Goal: Find contact information: Find contact information

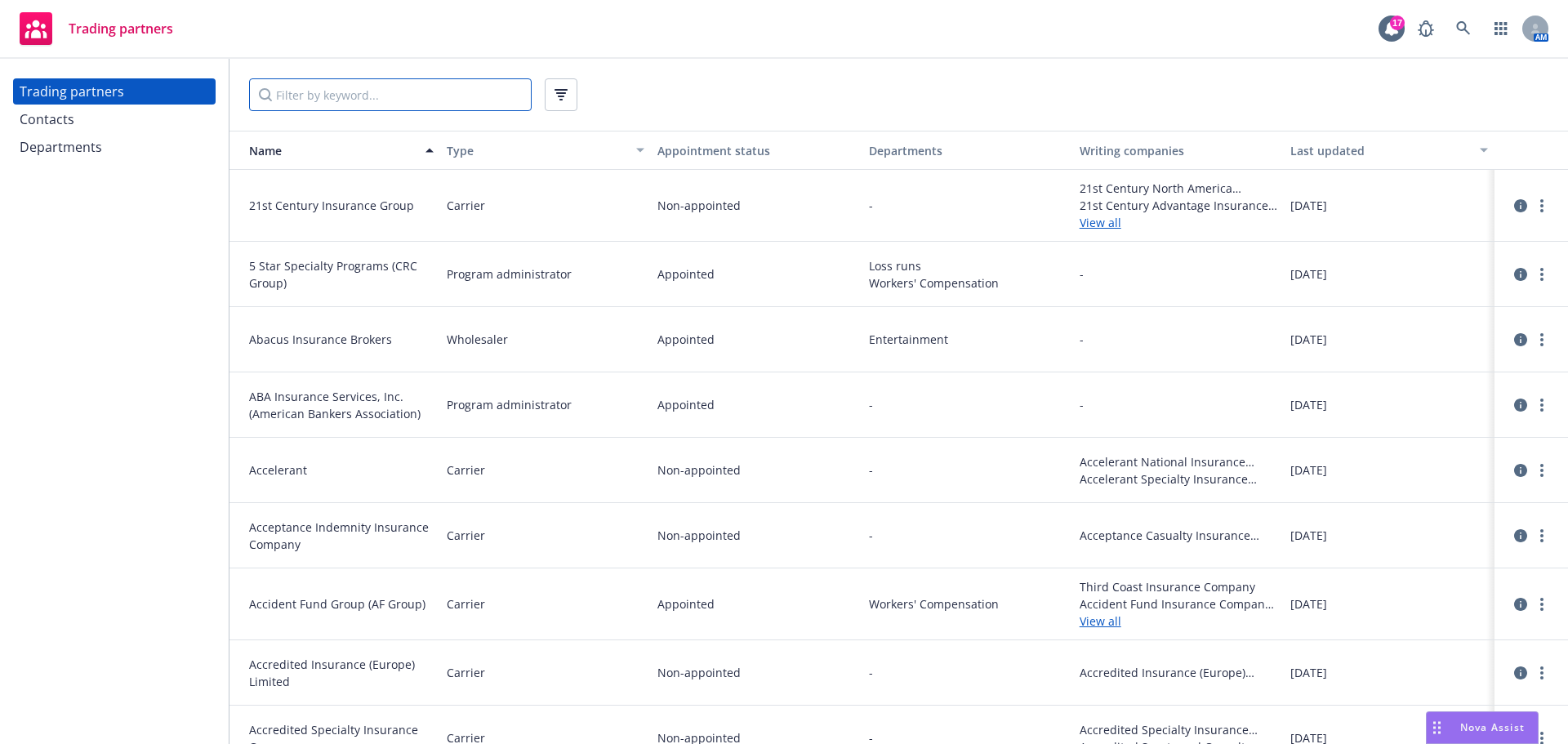
click at [374, 94] on input "Filter by keyword..." at bounding box center [390, 95] width 283 height 33
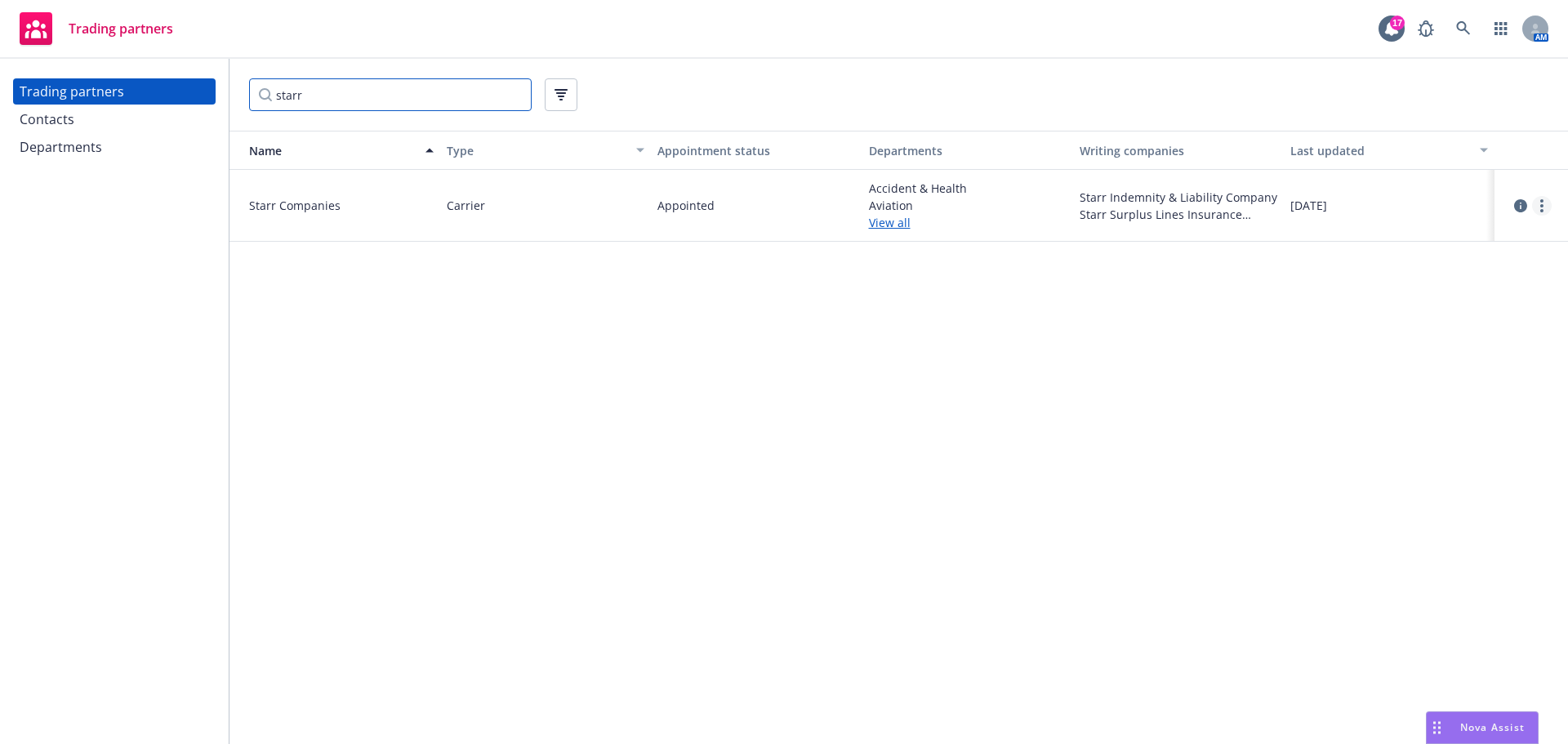
type input "starr"
click at [1551, 204] on link "more" at bounding box center [1541, 206] width 20 height 20
click at [1465, 247] on link "View contacts" at bounding box center [1460, 238] width 182 height 33
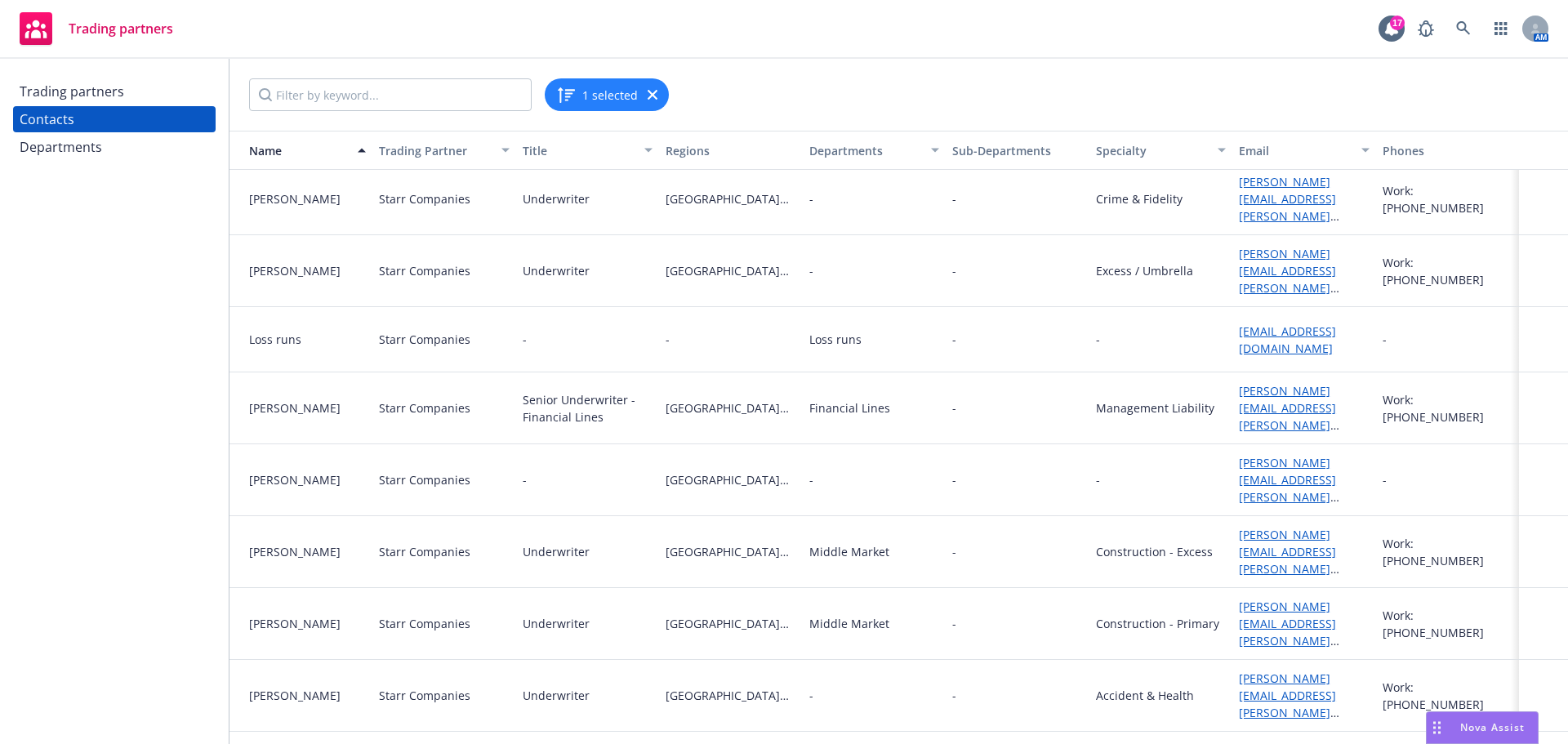
scroll to position [341, 0]
